Goal: Communication & Community: Share content

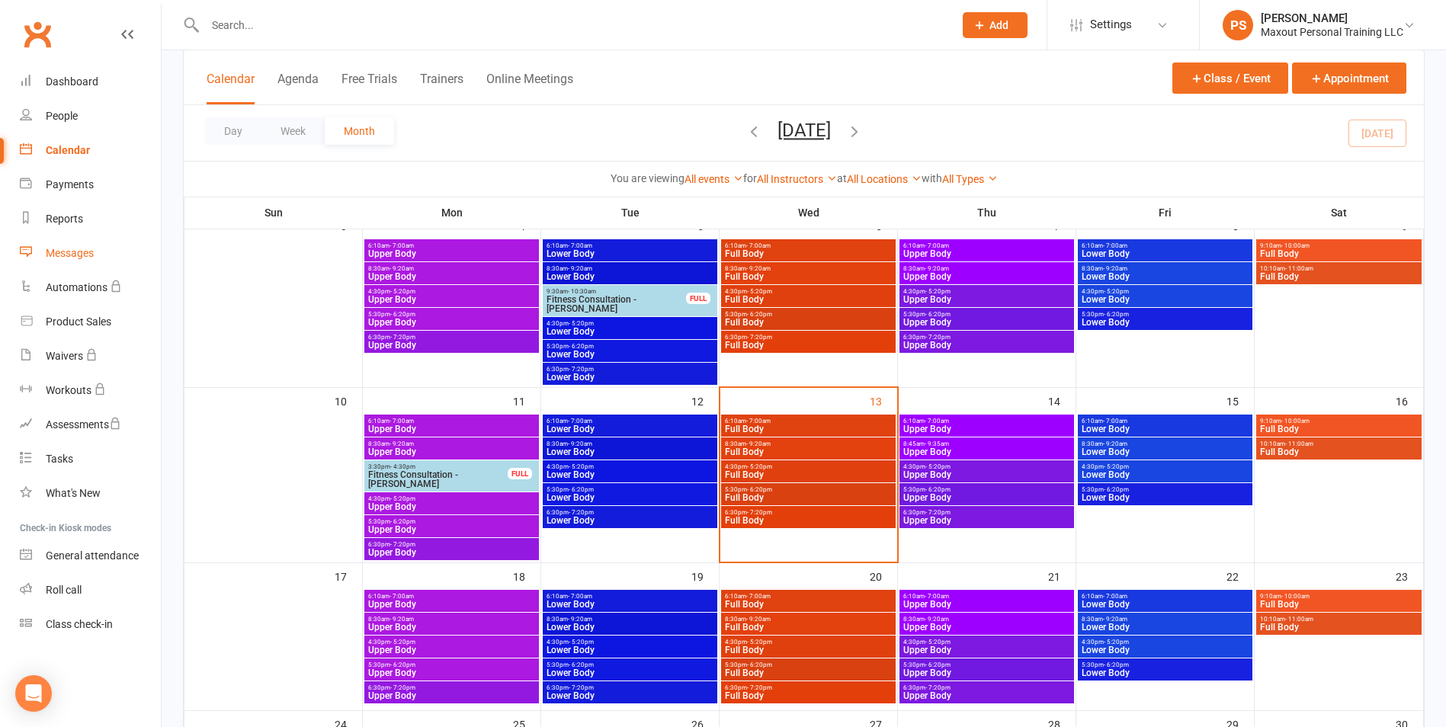
click at [69, 251] on div "Messages" at bounding box center [70, 253] width 48 height 12
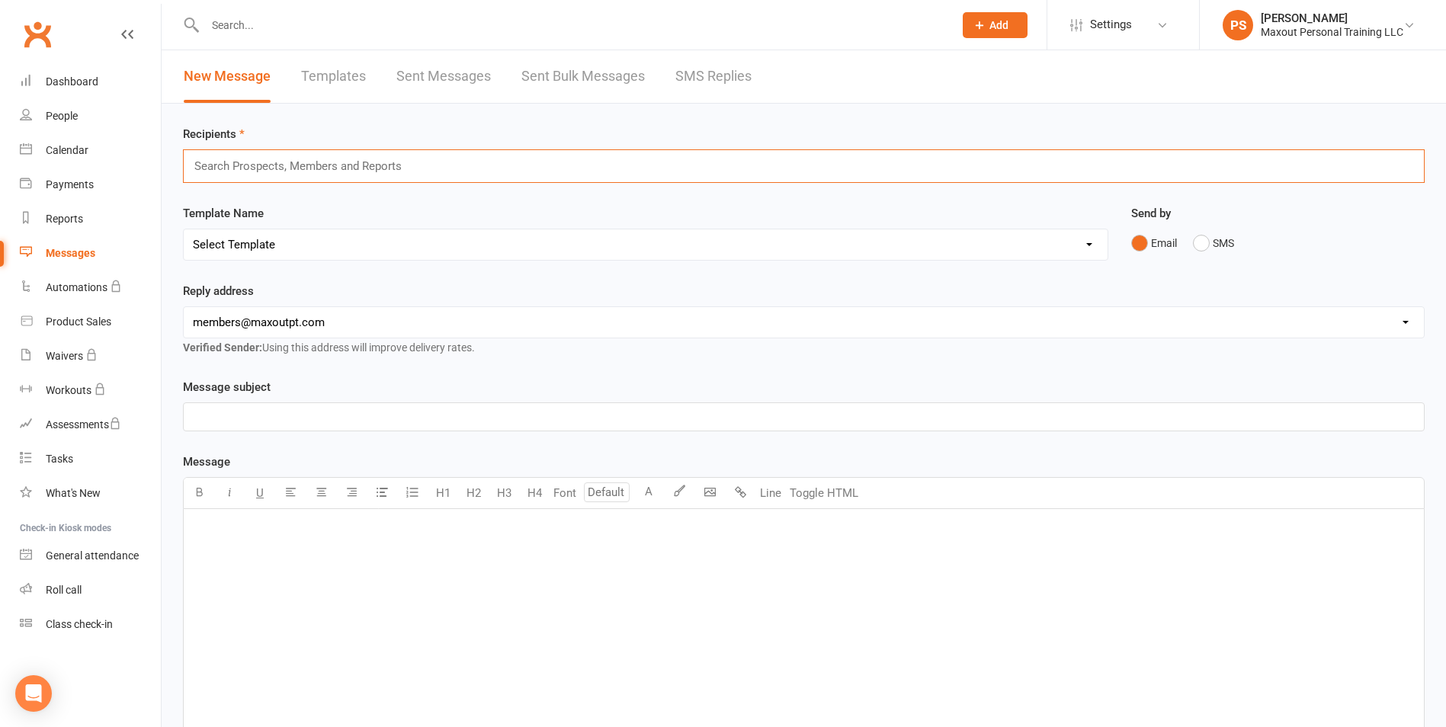
click at [373, 168] on input "text" at bounding box center [304, 166] width 223 height 20
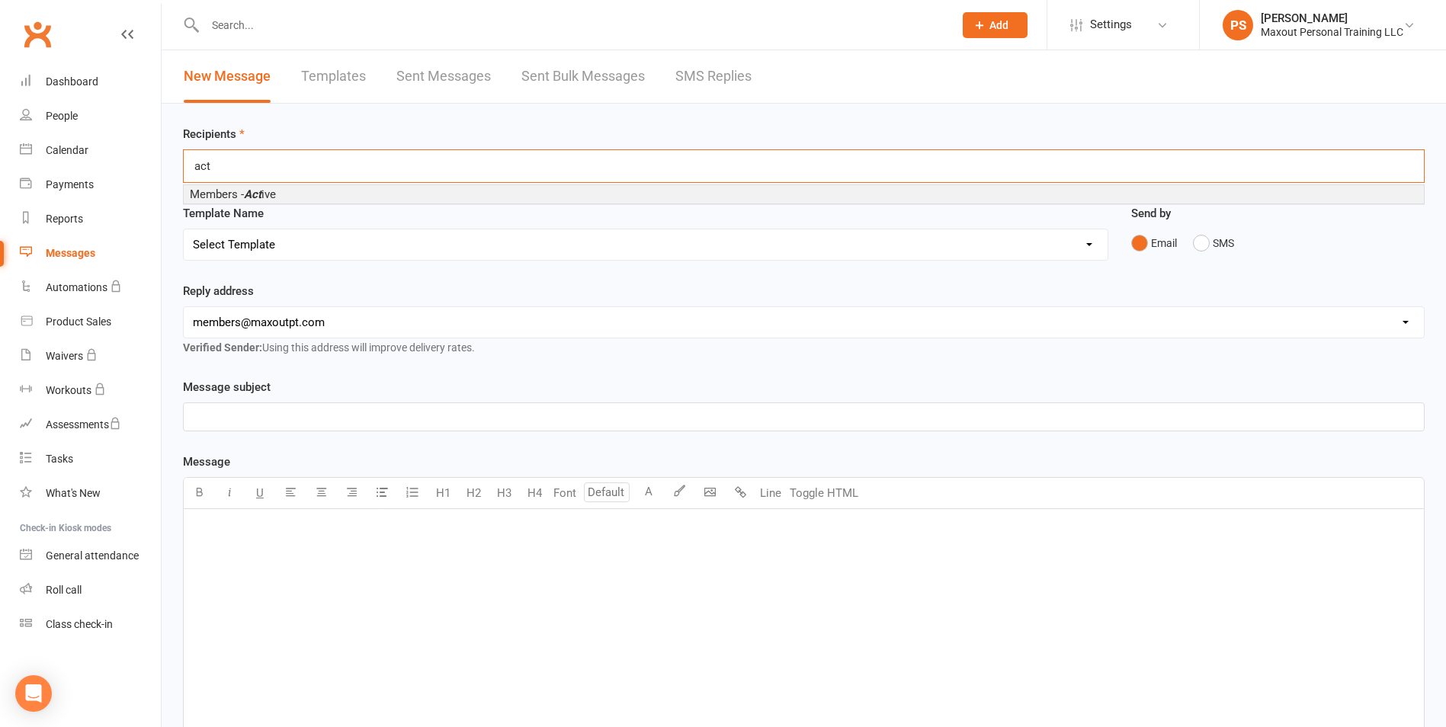
type input "act"
click at [297, 193] on li "Members - Act ive" at bounding box center [804, 194] width 1240 height 18
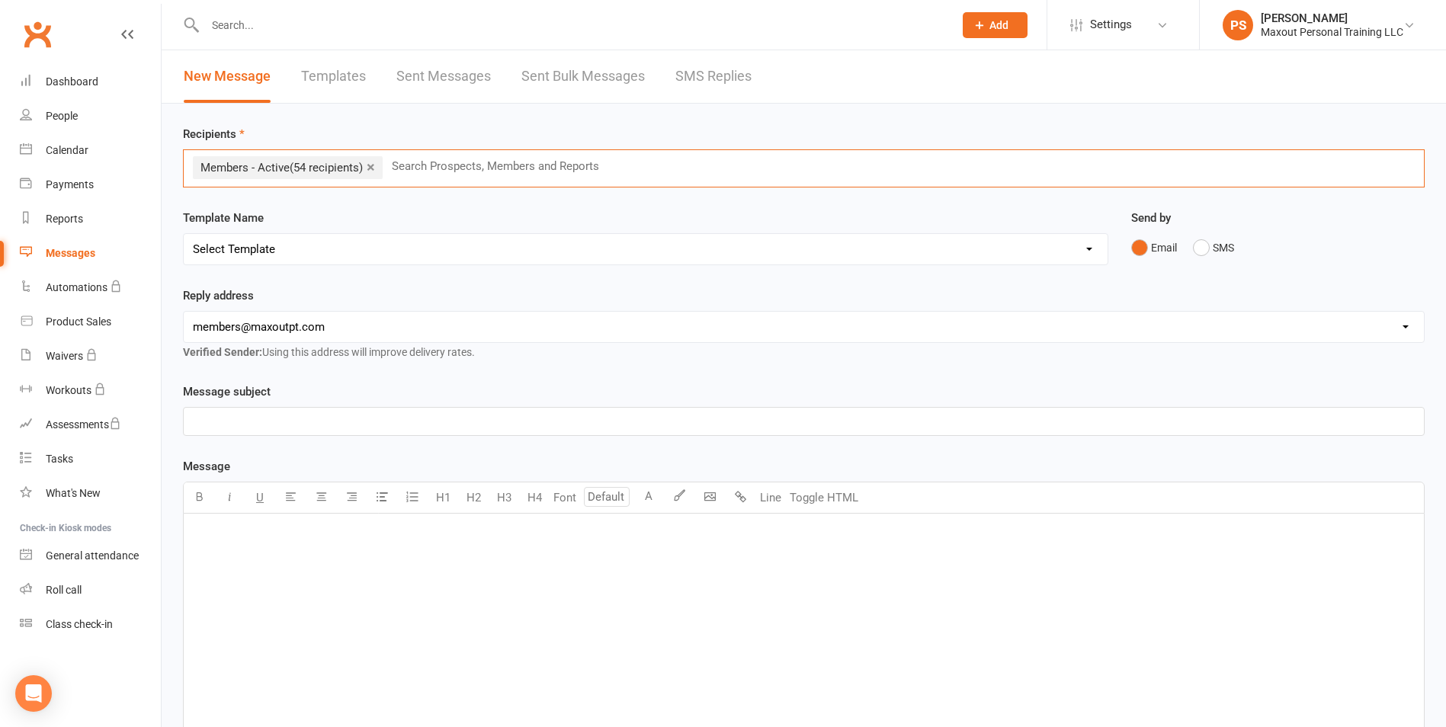
click at [261, 418] on p "﻿" at bounding box center [803, 421] width 1221 height 18
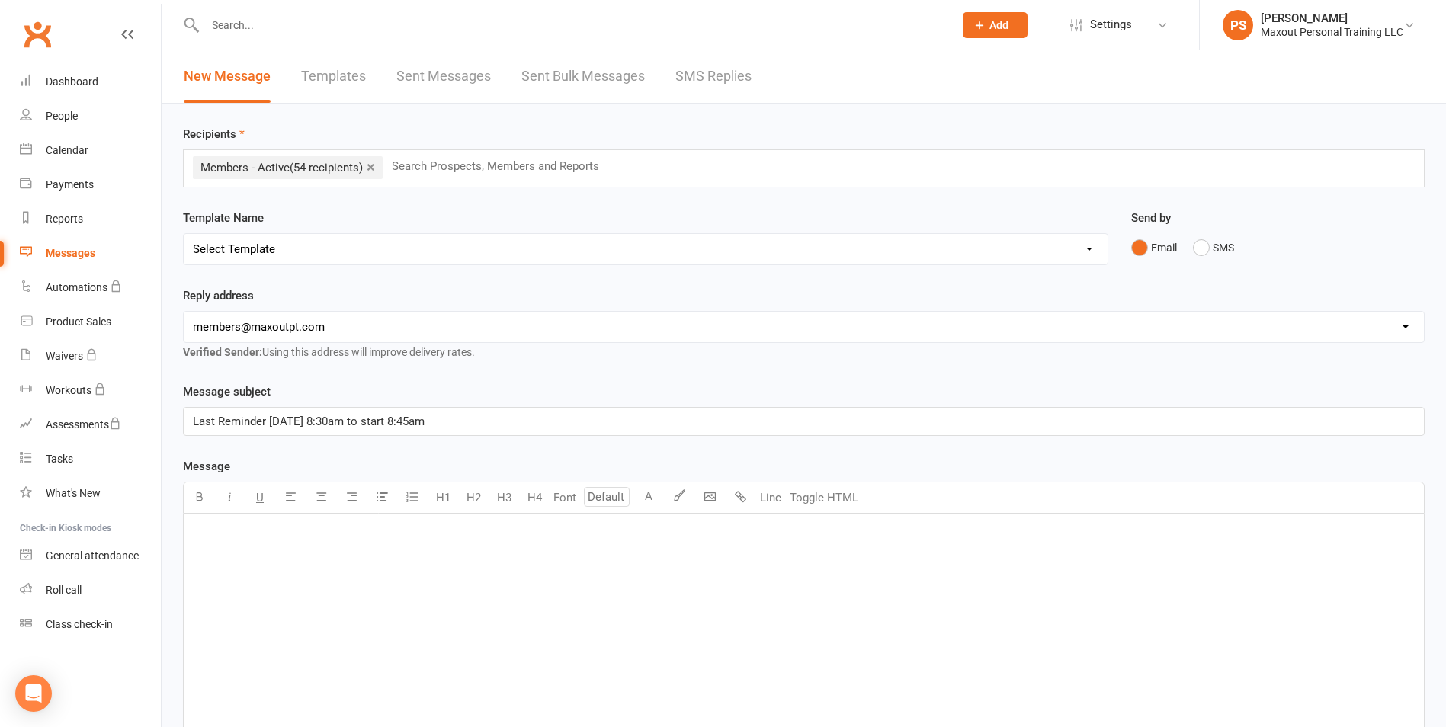
click at [213, 518] on div "﻿" at bounding box center [804, 628] width 1240 height 229
click at [712, 502] on body "Prospect Member Non-attending contact Class / event Appointment Task Membership…" at bounding box center [723, 476] width 1446 height 945
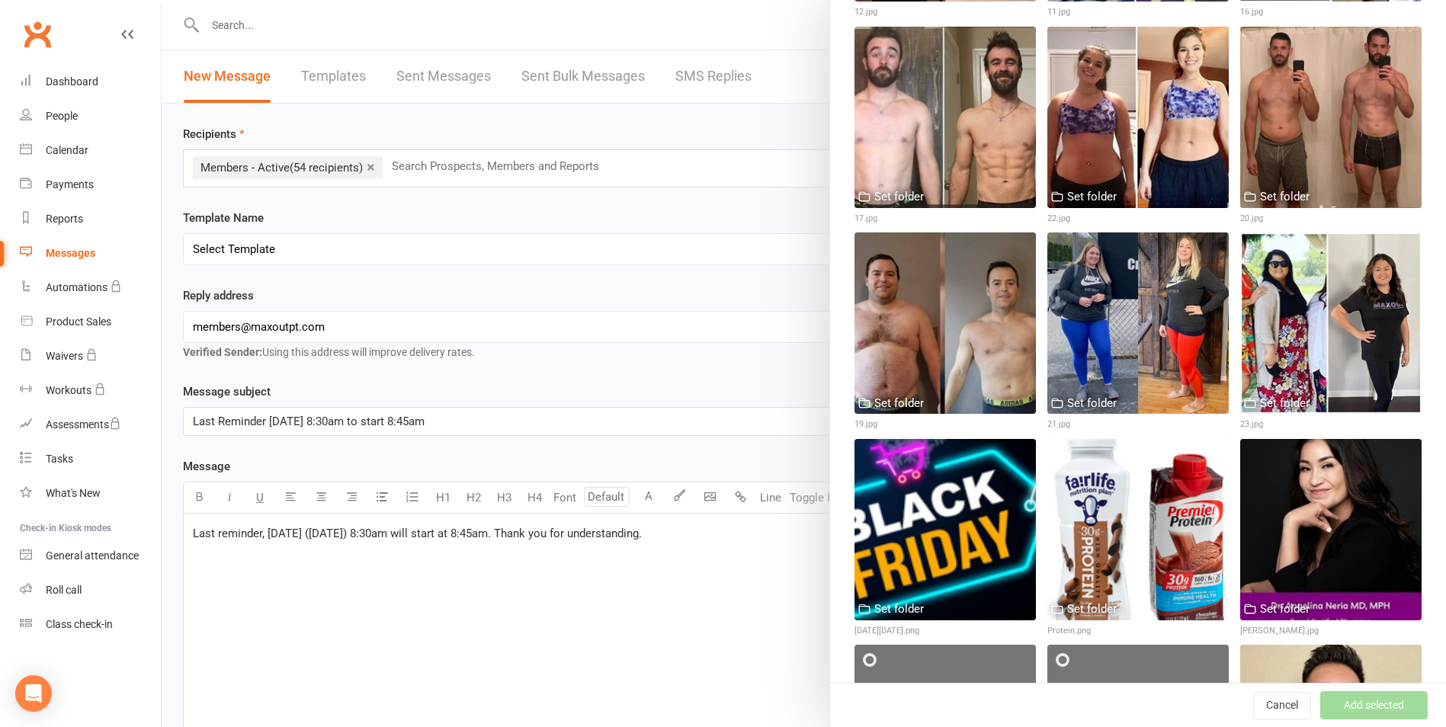
scroll to position [1932, 0]
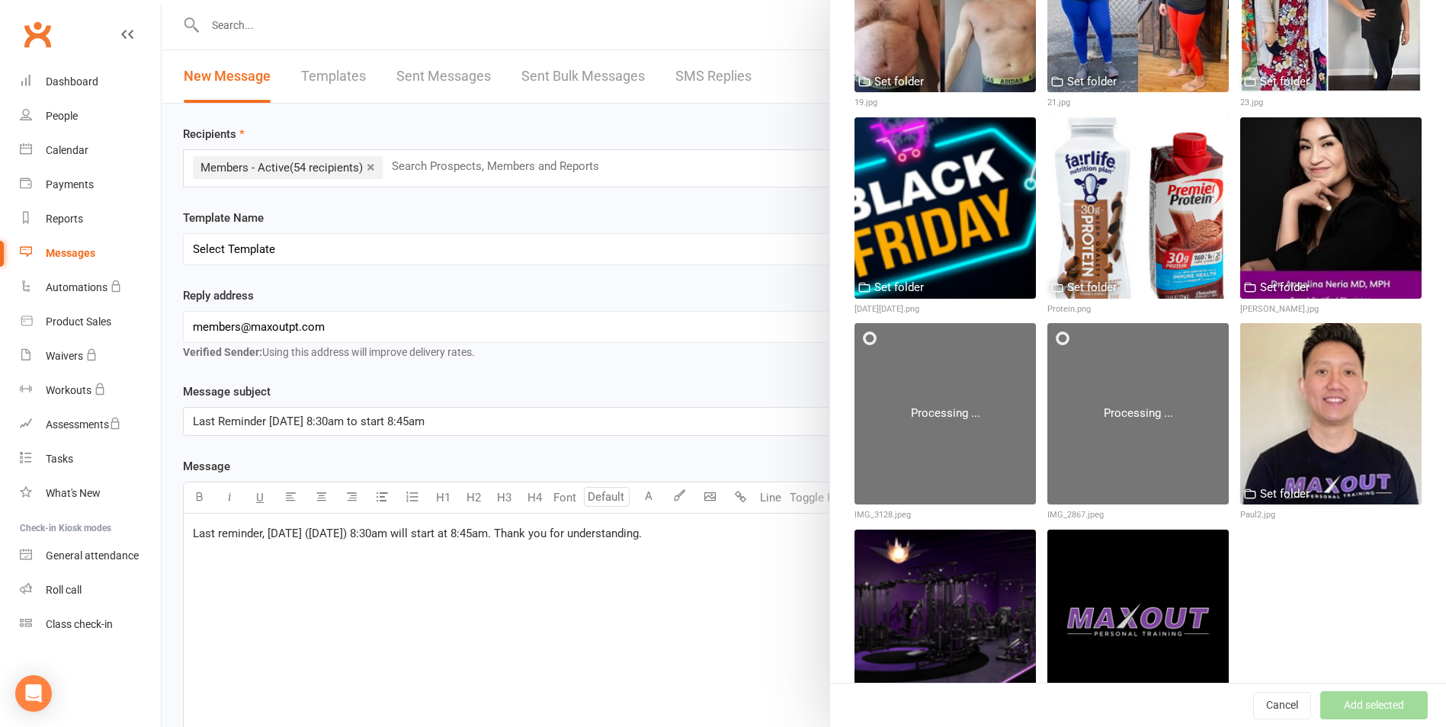
drag, startPoint x: 1326, startPoint y: 387, endPoint x: 1446, endPoint y: 606, distance: 249.3
click at [1331, 387] on div at bounding box center [1330, 413] width 181 height 181
click at [1347, 709] on button "Add selected" at bounding box center [1373, 705] width 107 height 27
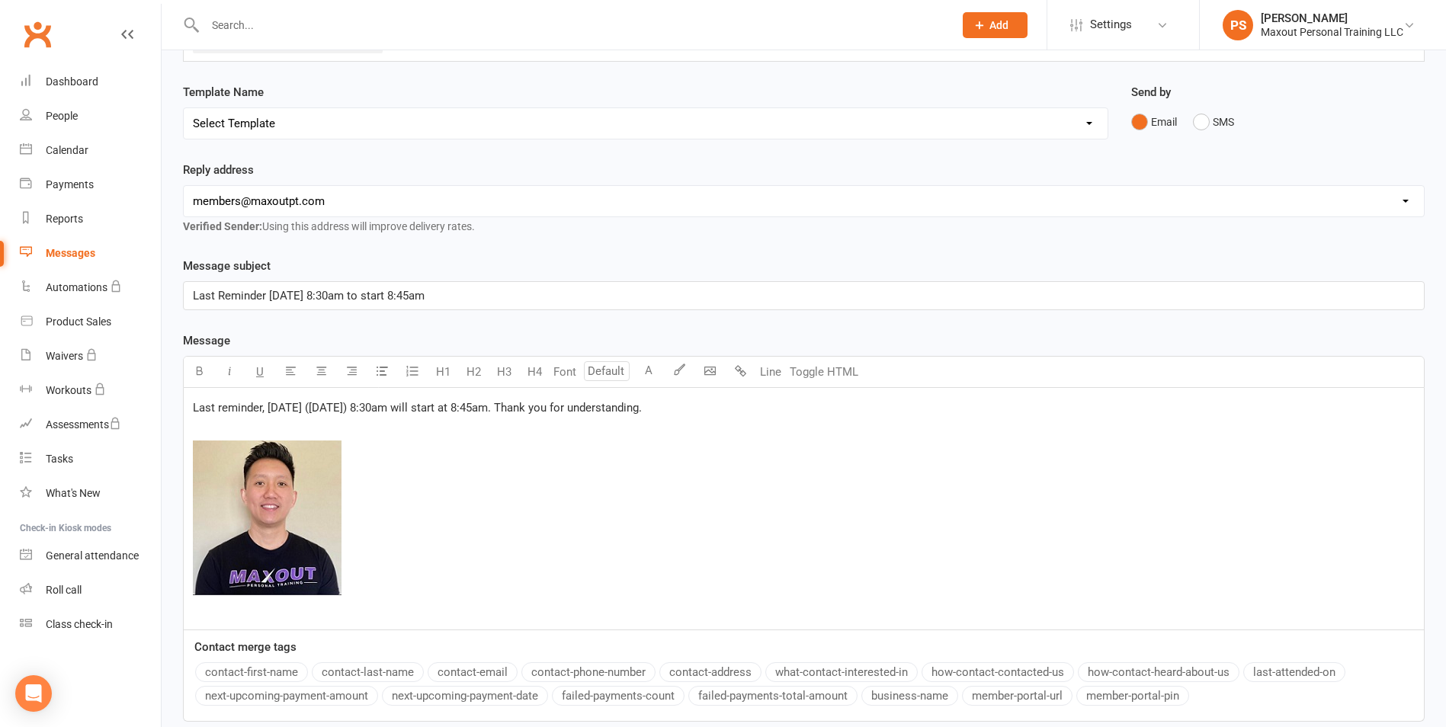
scroll to position [220, 0]
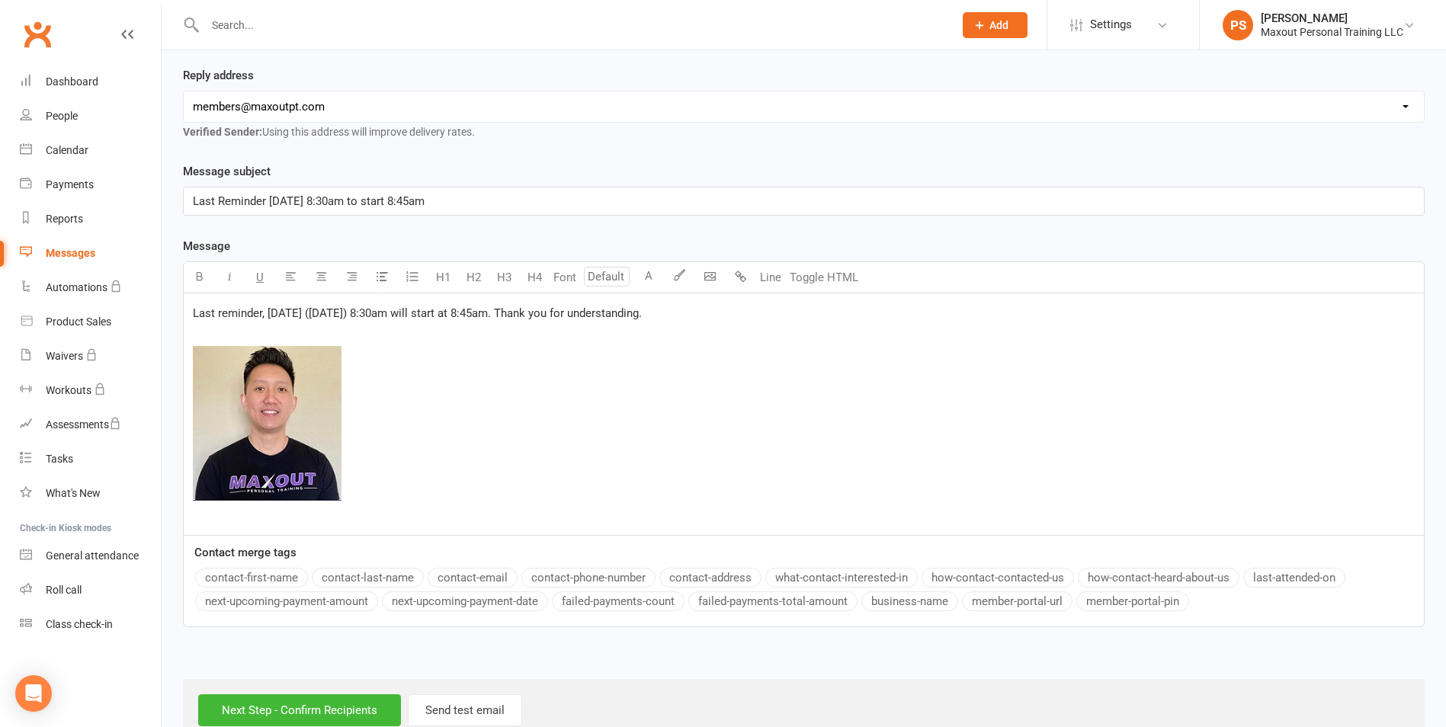
click at [248, 521] on p "﻿ ﻿ ﻿" at bounding box center [803, 426] width 1221 height 197
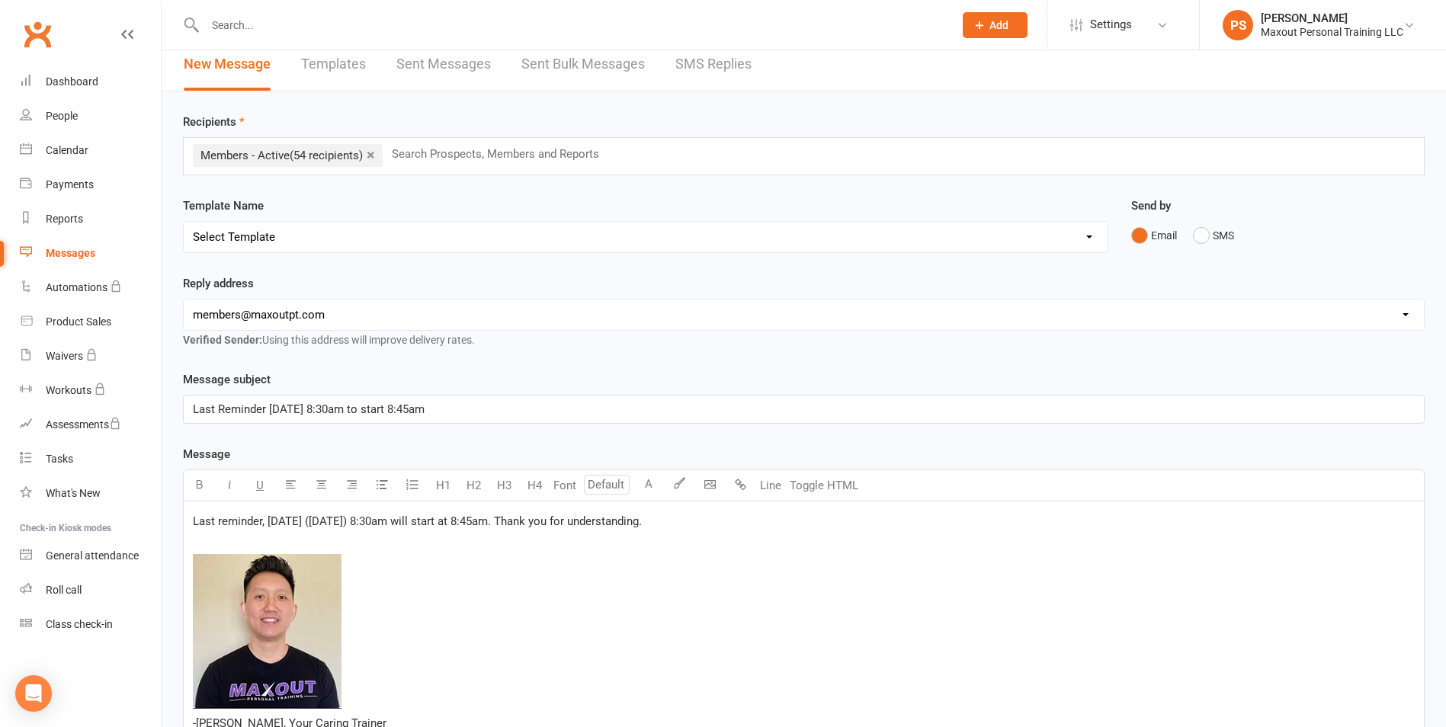
scroll to position [257, 0]
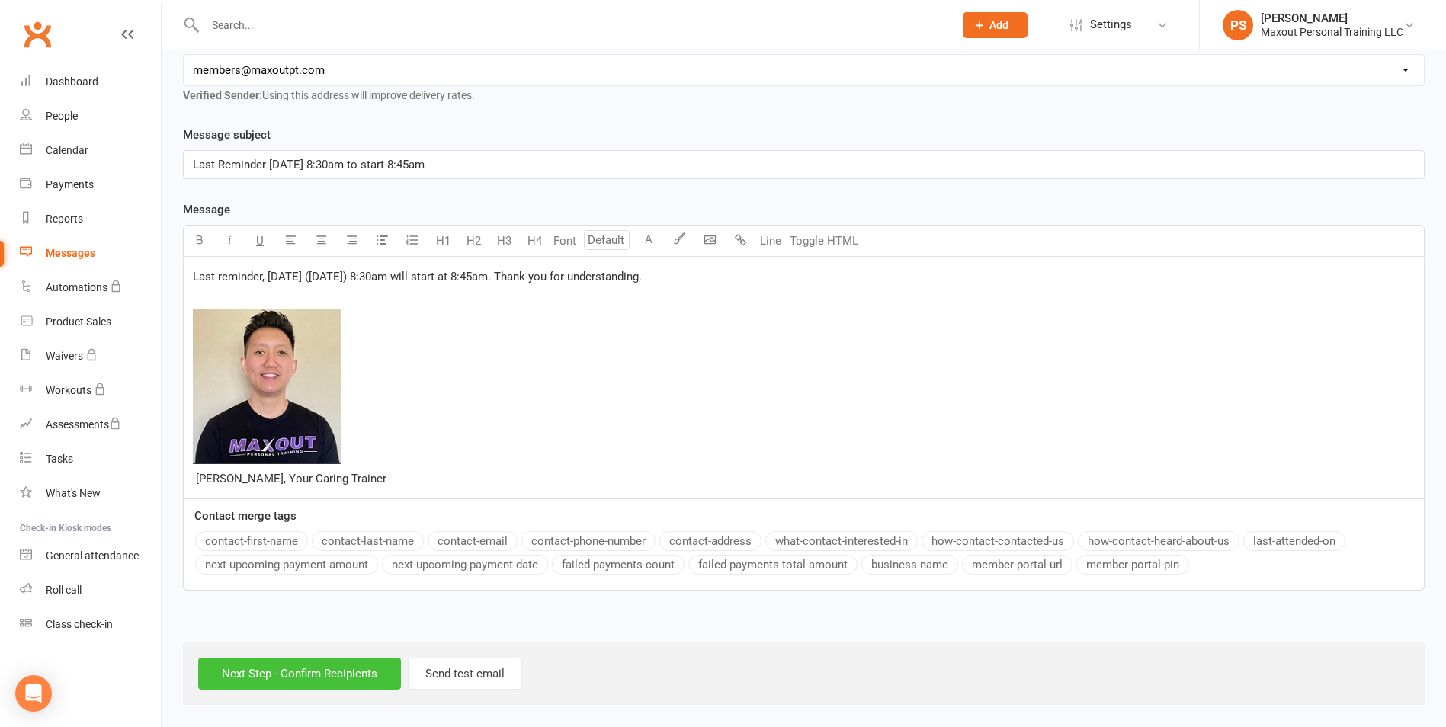
click at [353, 676] on input "Next Step - Confirm Recipients" at bounding box center [299, 674] width 203 height 32
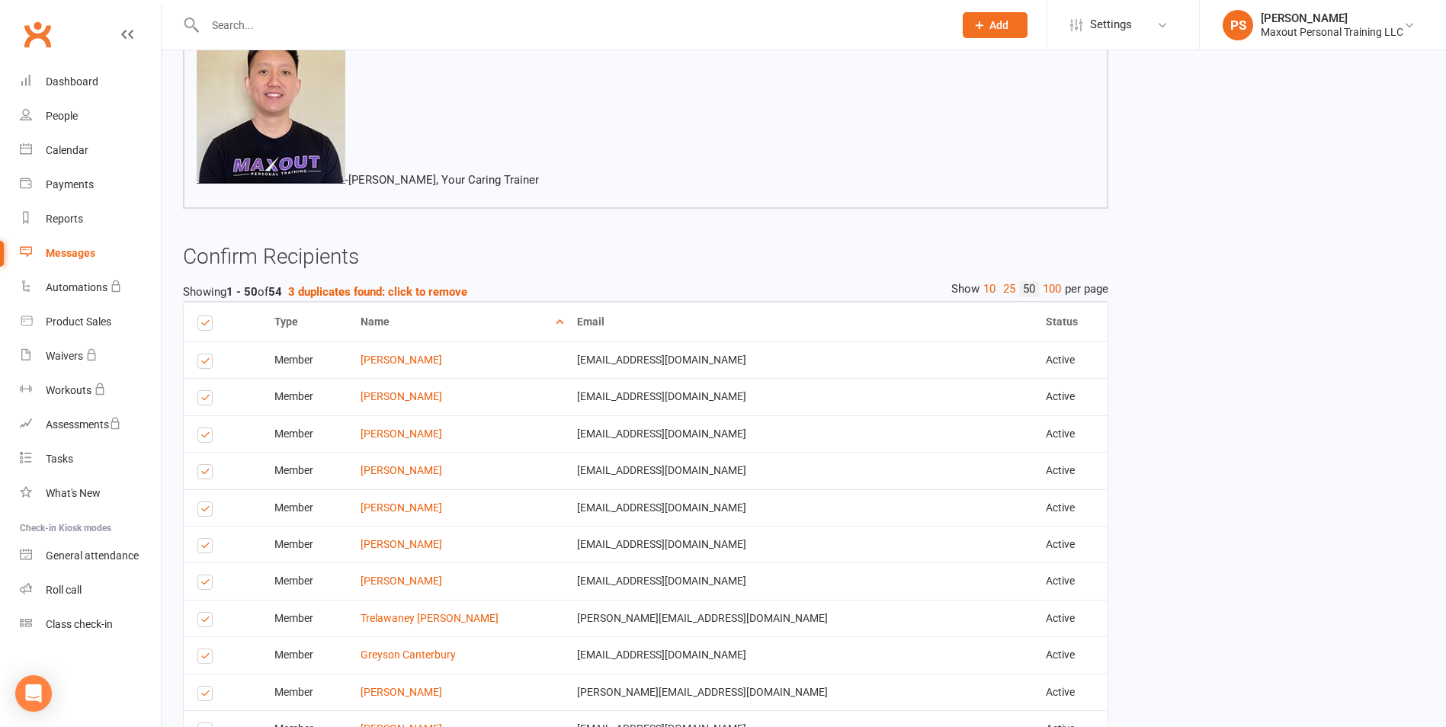
scroll to position [1890, 0]
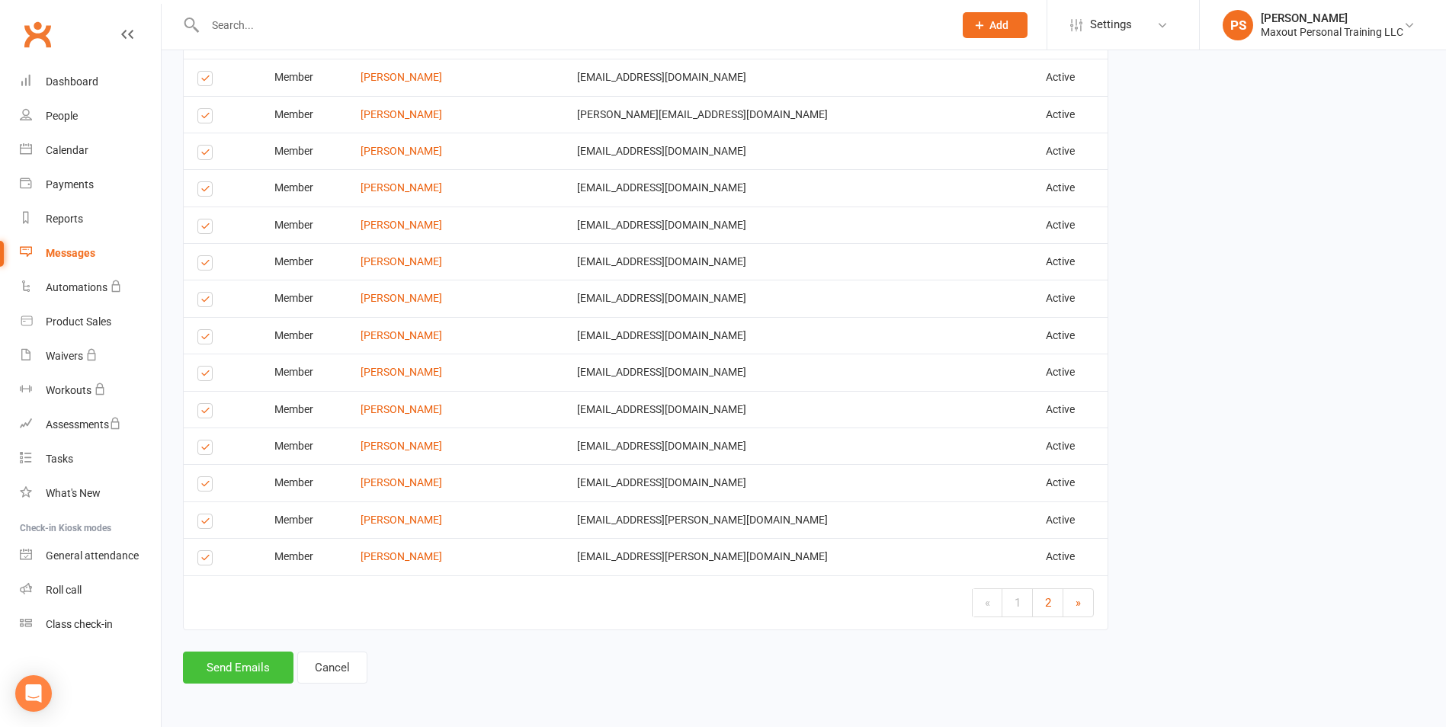
click at [242, 668] on button "Send Emails" at bounding box center [238, 668] width 110 height 32
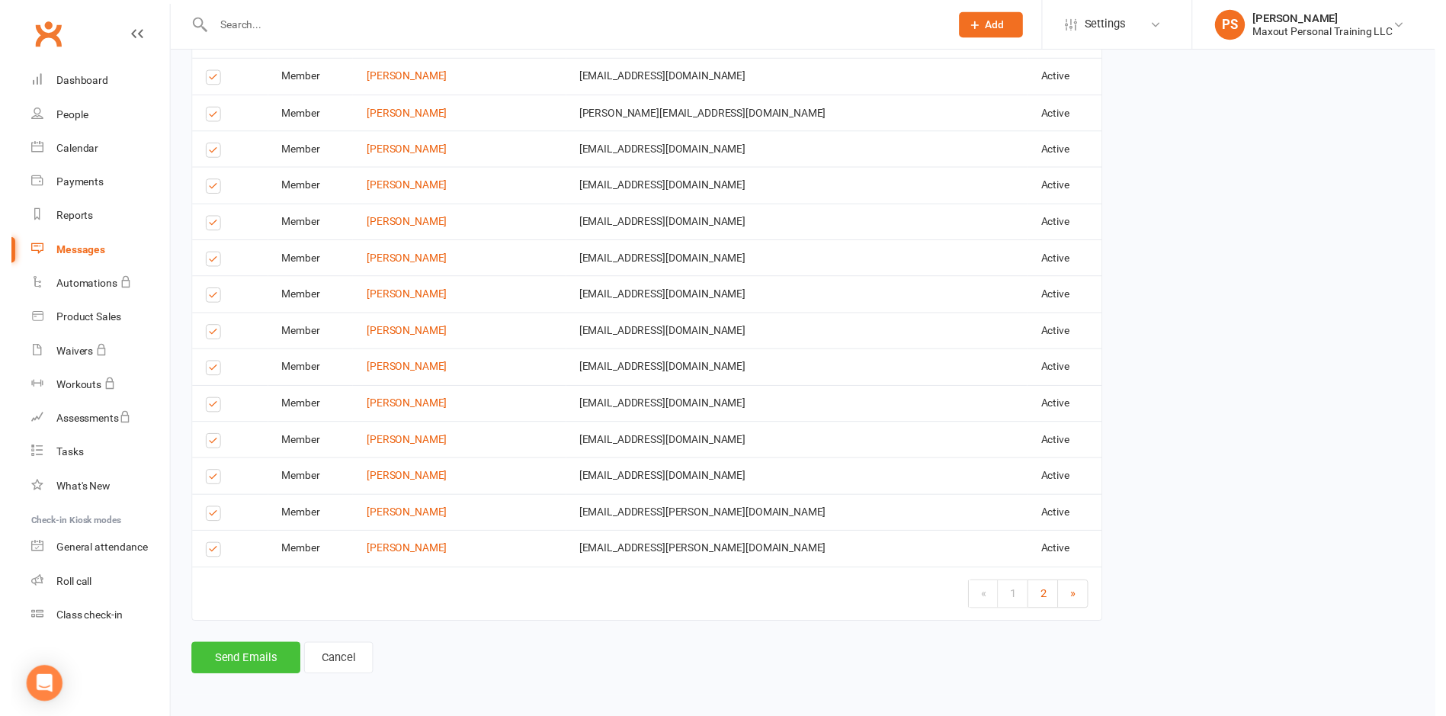
scroll to position [1883, 0]
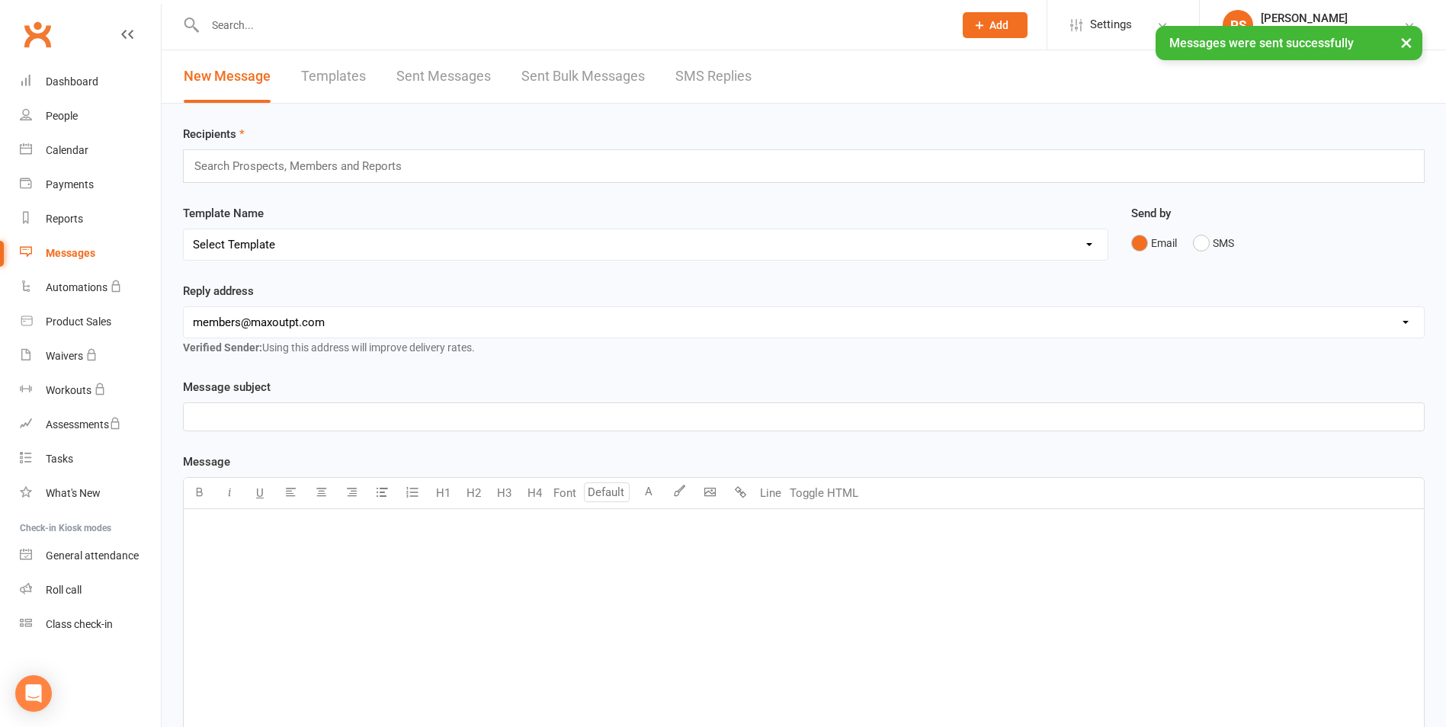
click at [242, 26] on div "× Messages were sent successfully" at bounding box center [713, 26] width 1426 height 0
click at [246, 25] on input "text" at bounding box center [571, 24] width 742 height 21
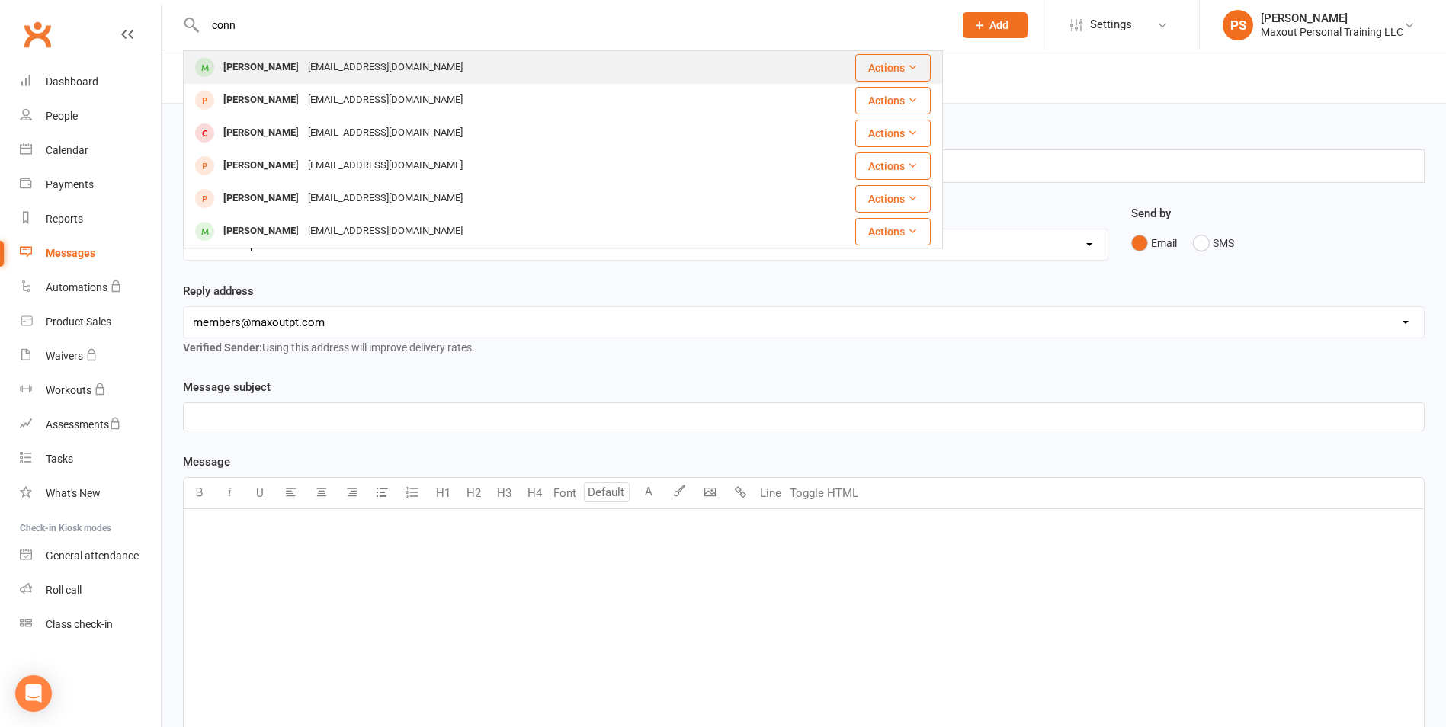
type input "conn"
click at [248, 61] on div "[PERSON_NAME]" at bounding box center [261, 67] width 85 height 22
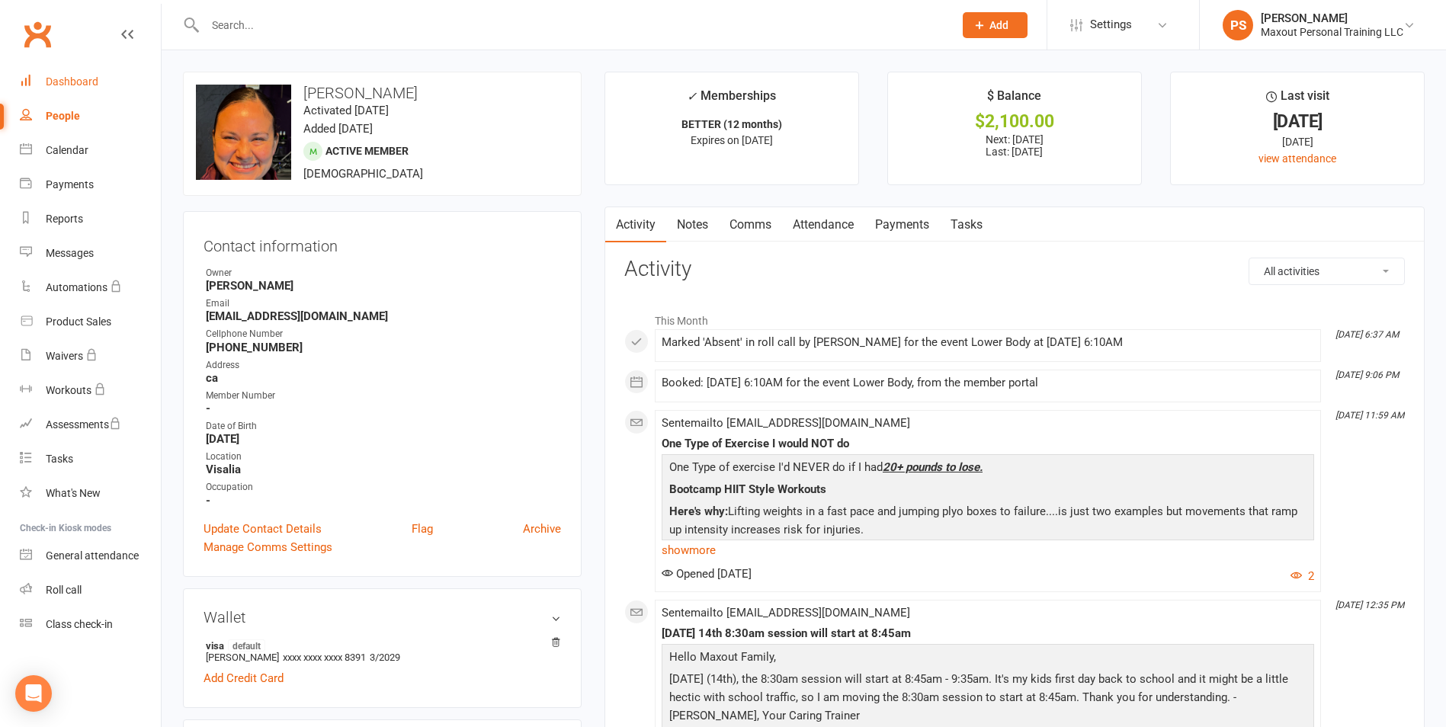
click at [91, 72] on link "Dashboard" at bounding box center [90, 82] width 141 height 34
